Goal: Task Accomplishment & Management: Complete application form

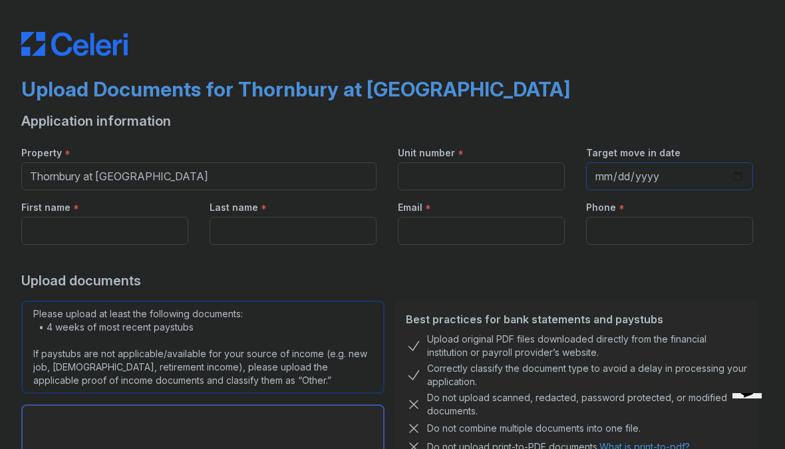
click at [648, 164] on input "Target move in date" at bounding box center [669, 176] width 167 height 28
type input "[DATE]"
click at [646, 239] on input "Phone" at bounding box center [669, 231] width 167 height 28
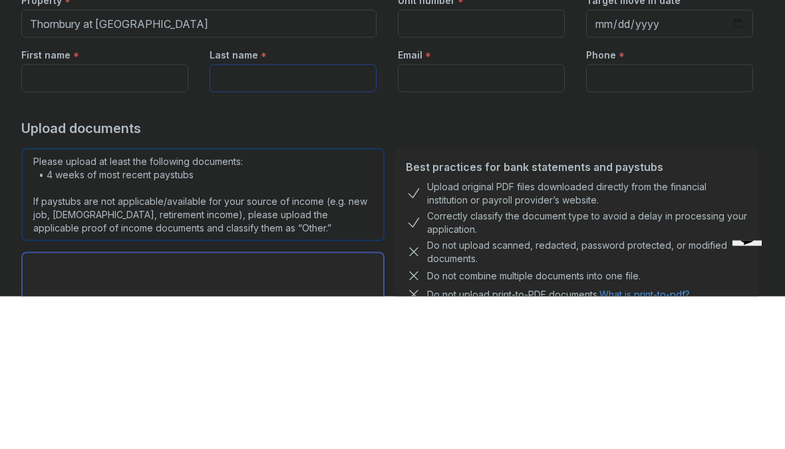
click at [346, 217] on input "Last name" at bounding box center [292, 231] width 167 height 28
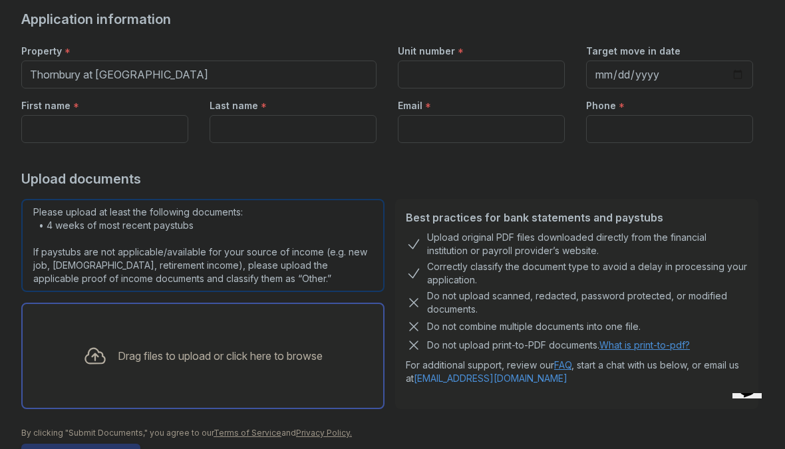
scroll to position [112, 0]
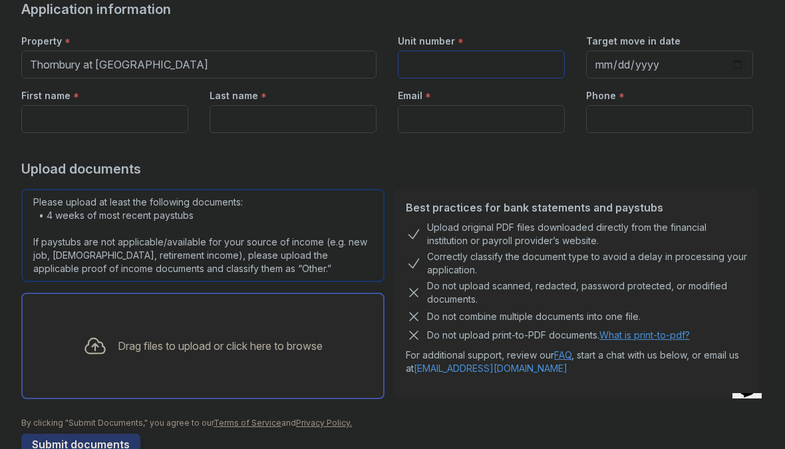
click at [458, 70] on input "Unit number" at bounding box center [481, 65] width 167 height 28
click at [459, 69] on input "Unit number" at bounding box center [481, 65] width 167 height 28
click at [456, 57] on input "Unit number" at bounding box center [481, 65] width 167 height 28
paste input "1134"
type input "1134"
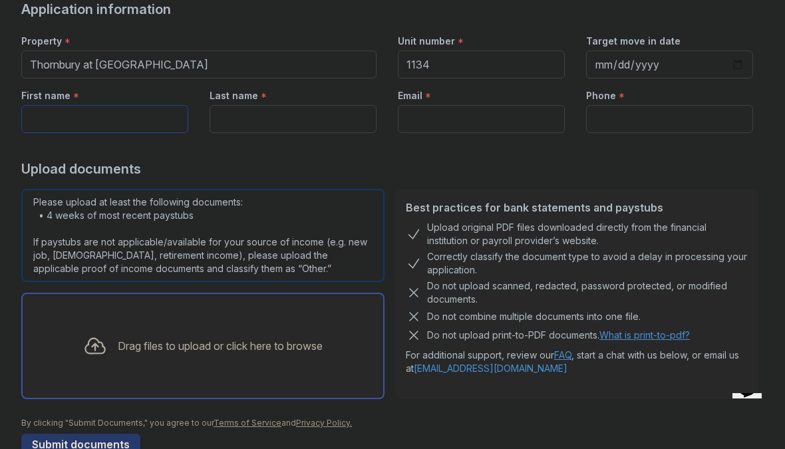
click at [63, 117] on input "First name" at bounding box center [104, 119] width 167 height 28
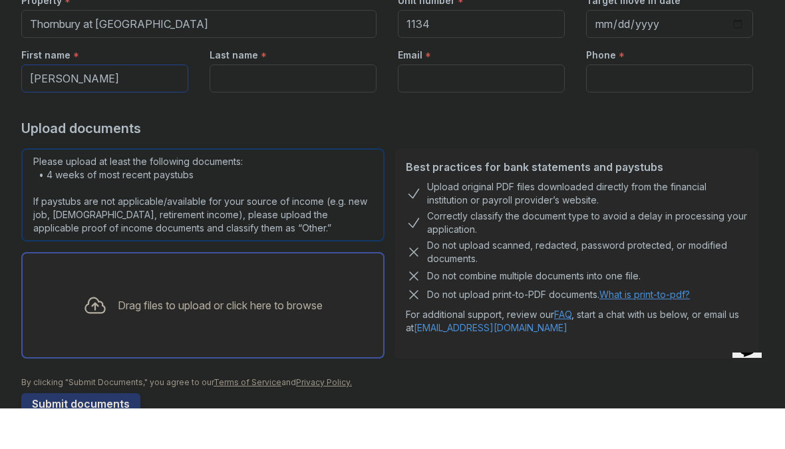
type input "[PERSON_NAME]"
click at [312, 105] on input "Last name" at bounding box center [292, 119] width 167 height 28
type input "[PERSON_NAME]"
click at [494, 105] on input "Email" at bounding box center [481, 119] width 167 height 28
type input "[EMAIL_ADDRESS][DOMAIN_NAME]"
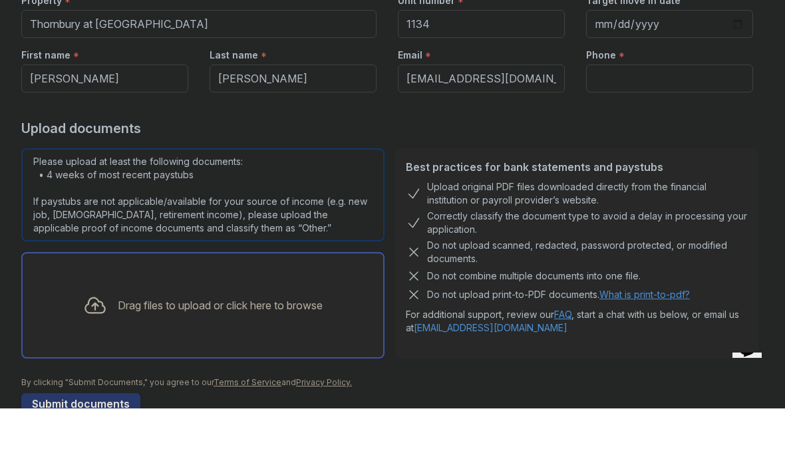
type input "3463075344"
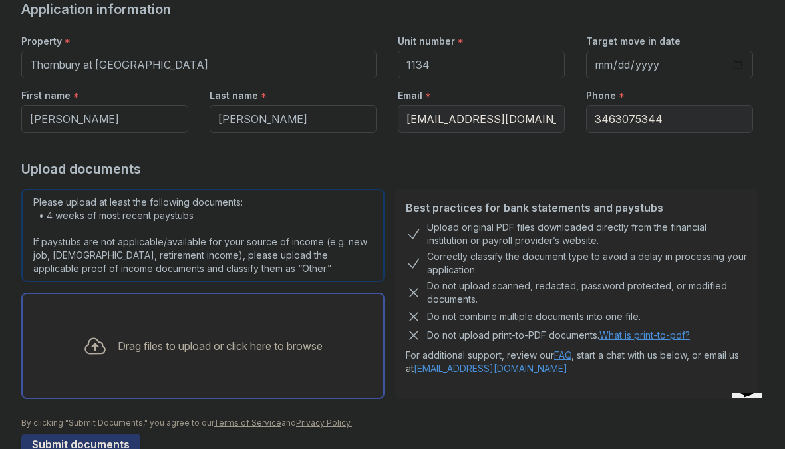
click at [102, 374] on div "Drag files to upload or click here to browse" at bounding box center [202, 346] width 363 height 106
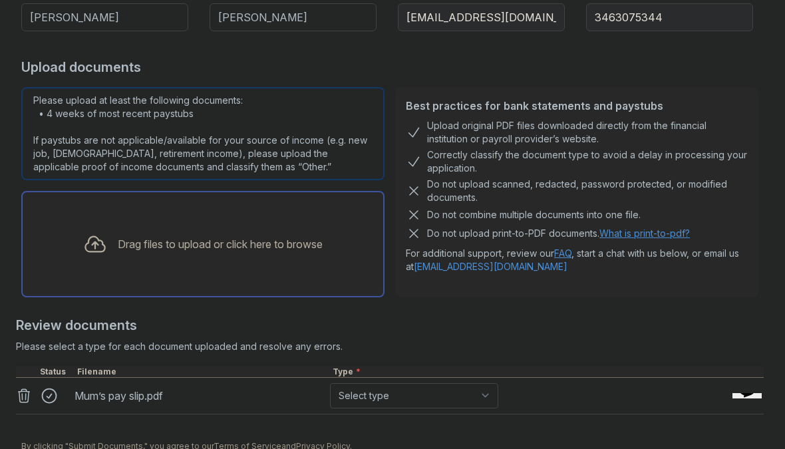
scroll to position [215, 0]
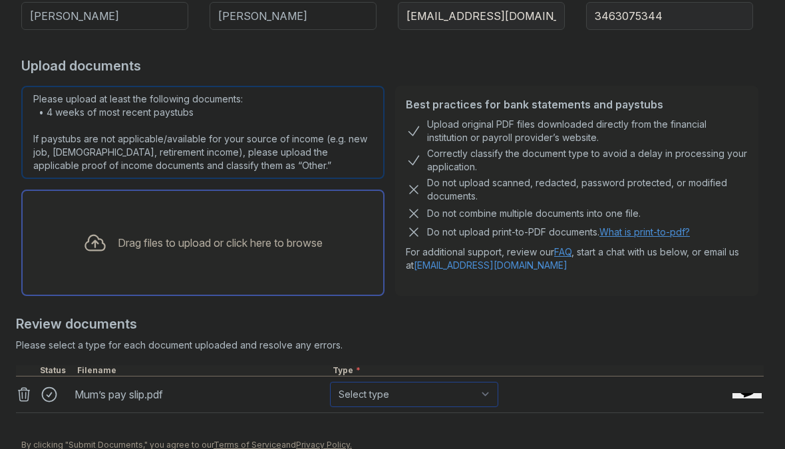
click at [454, 398] on select "Select type Paystub Bank Statement Offer Letter Tax Documents Benefit Award Let…" at bounding box center [414, 394] width 168 height 25
select select "paystub"
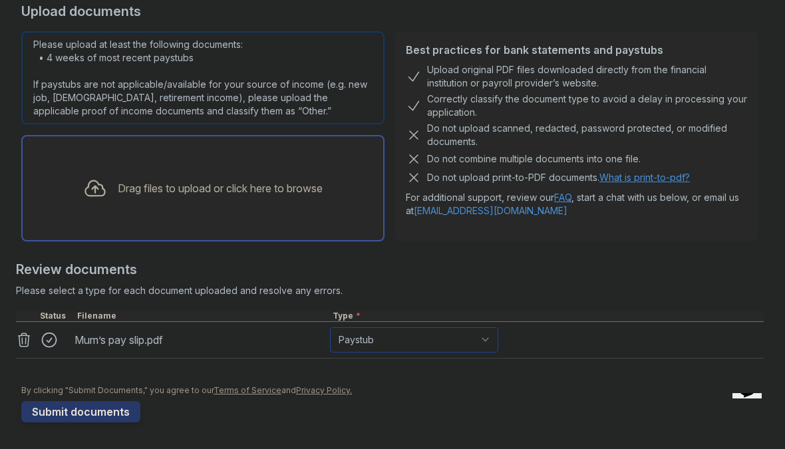
scroll to position [269, 0]
click at [89, 421] on button "Submit documents" at bounding box center [80, 411] width 119 height 21
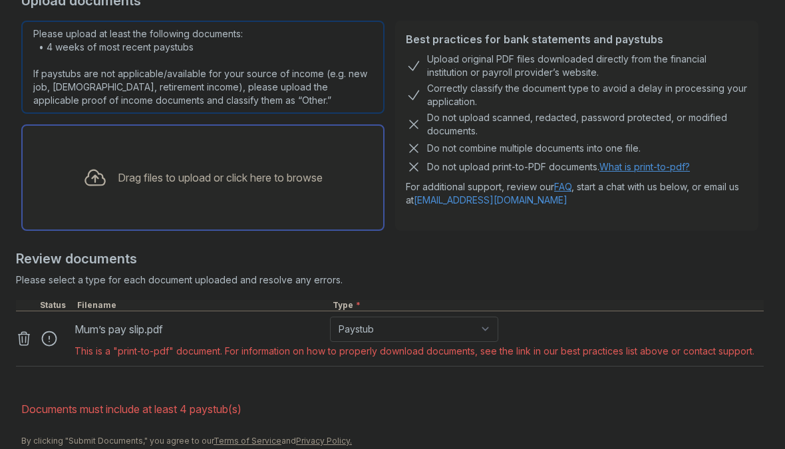
scroll to position [318, 0]
click at [122, 329] on div "Mum’s pay slip.pdf" at bounding box center [199, 328] width 250 height 21
click at [439, 329] on select "Paystub Bank Statement Offer Letter Tax Documents Benefit Award Letter Investme…" at bounding box center [414, 328] width 168 height 25
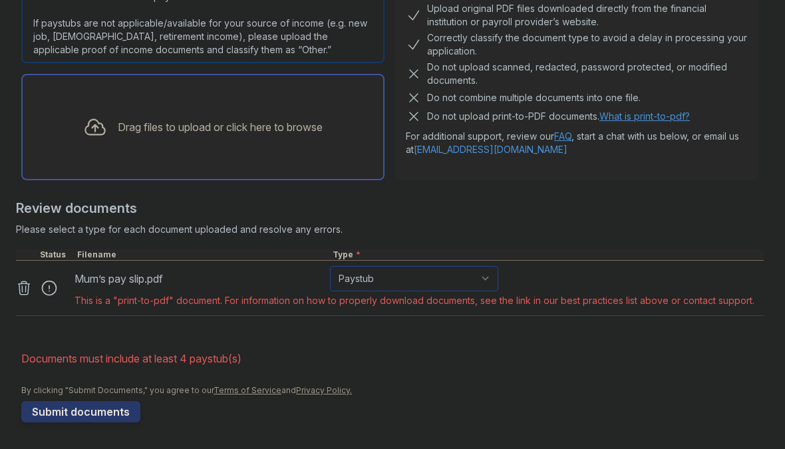
scroll to position [368, 0]
click at [25, 281] on icon at bounding box center [24, 287] width 11 height 13
